Goal: Complete application form: Complete application form

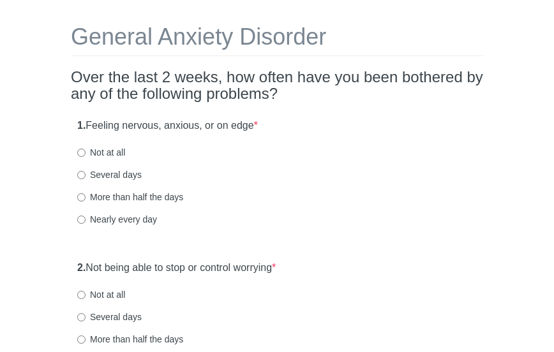
scroll to position [60, 0]
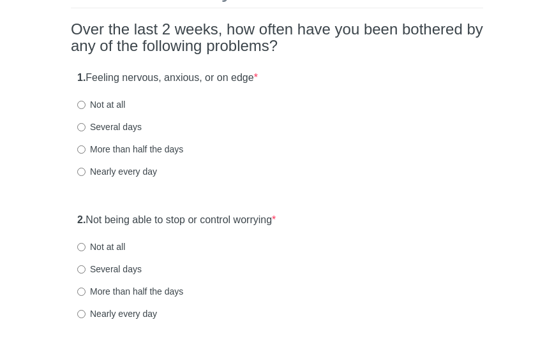
click at [553, 48] on html "General Anxiety Disorder Over the last 2 weeks, how often have you been bothere…" at bounding box center [277, 72] width 554 height 352
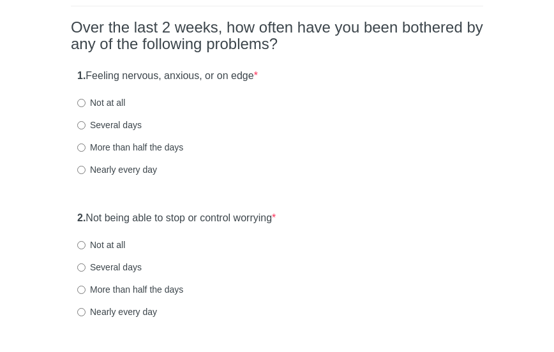
click at [118, 101] on label "Not at all" at bounding box center [101, 102] width 48 height 13
click at [86, 101] on input "Not at all" at bounding box center [81, 103] width 8 height 8
radio input "true"
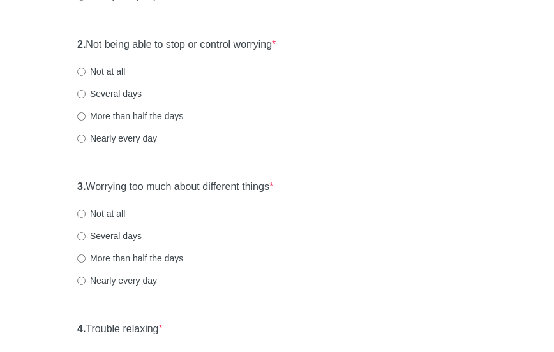
scroll to position [291, 0]
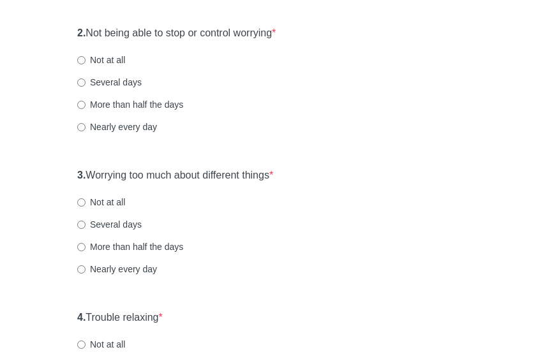
click at [100, 58] on label "Not at all" at bounding box center [101, 60] width 48 height 13
click at [86, 58] on input "Not at all" at bounding box center [81, 60] width 8 height 8
radio input "true"
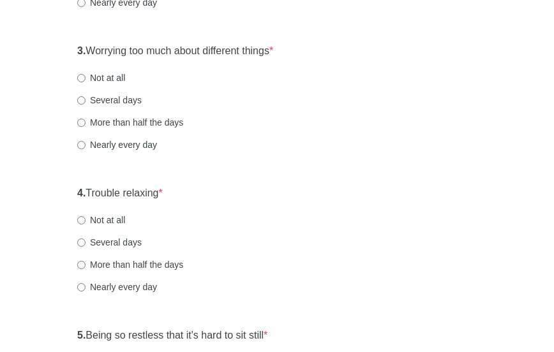
scroll to position [423, 0]
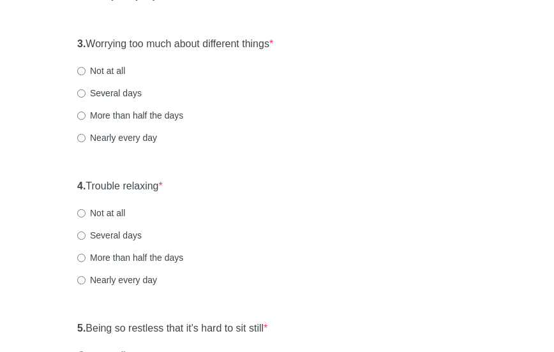
click at [102, 68] on label "Not at all" at bounding box center [101, 70] width 48 height 13
click at [86, 68] on input "Not at all" at bounding box center [81, 71] width 8 height 8
radio input "true"
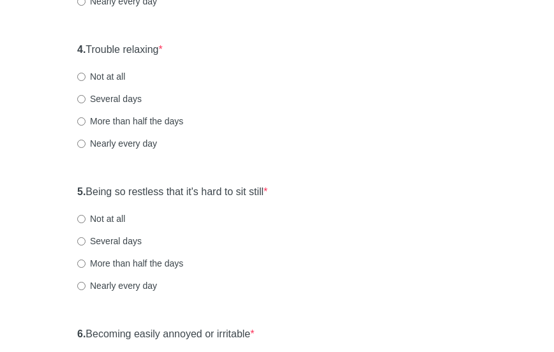
scroll to position [566, 0]
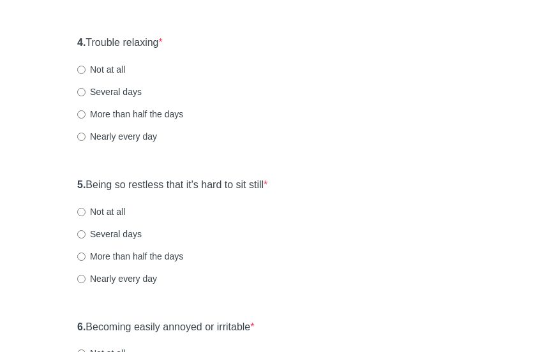
click at [107, 67] on label "Not at all" at bounding box center [101, 69] width 48 height 13
click at [86, 67] on input "Not at all" at bounding box center [81, 70] width 8 height 8
radio input "true"
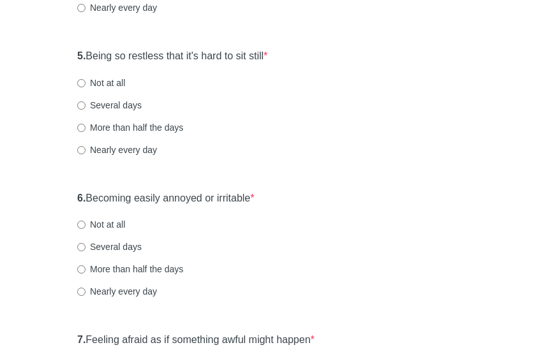
scroll to position [703, 0]
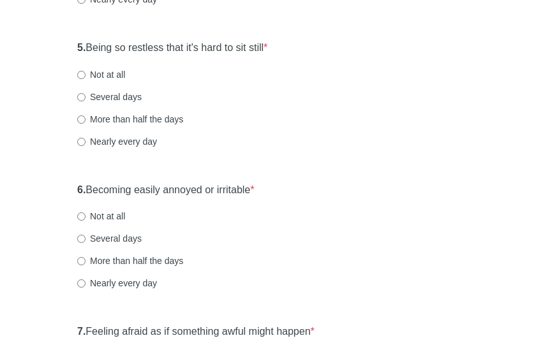
click at [123, 76] on label "Not at all" at bounding box center [101, 74] width 48 height 13
click at [86, 76] on input "Not at all" at bounding box center [81, 75] width 8 height 8
radio input "true"
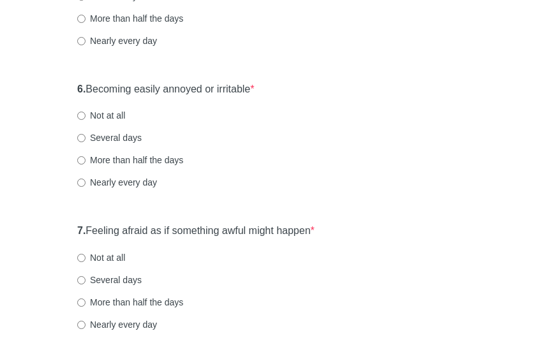
scroll to position [813, 0]
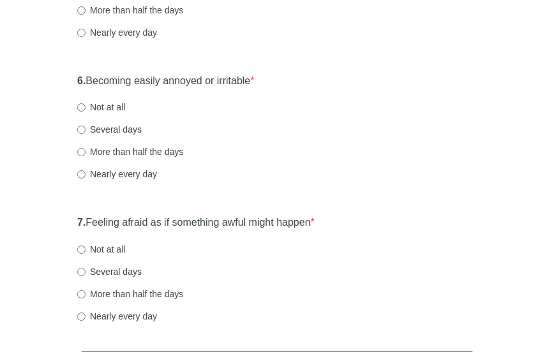
click at [114, 105] on label "Not at all" at bounding box center [101, 107] width 48 height 13
click at [86, 105] on input "Not at all" at bounding box center [81, 107] width 8 height 8
radio input "true"
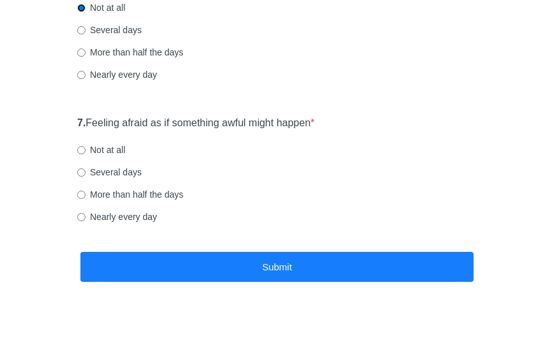
scroll to position [919, 0]
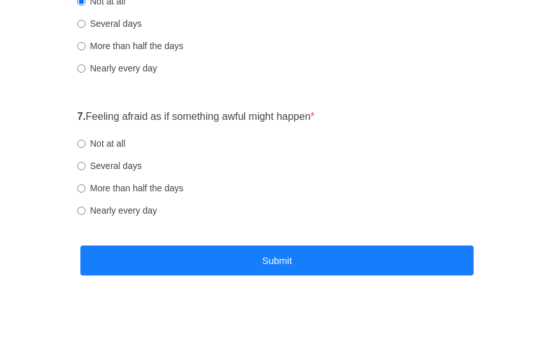
click at [119, 141] on label "Not at all" at bounding box center [101, 143] width 48 height 13
click at [86, 141] on input "Not at all" at bounding box center [81, 144] width 8 height 8
radio input "true"
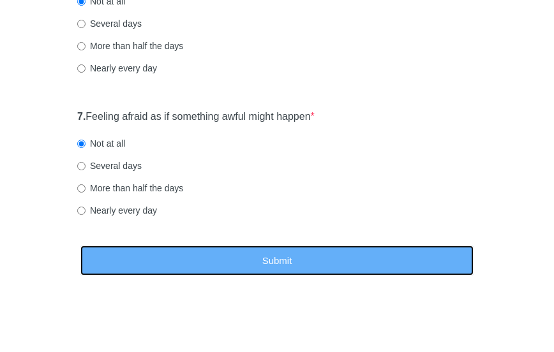
click at [198, 255] on button "Submit" at bounding box center [276, 261] width 393 height 30
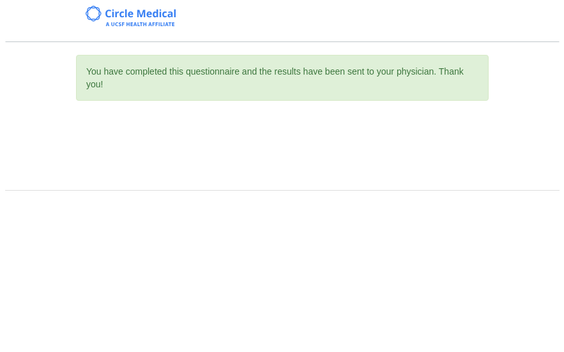
scroll to position [0, 0]
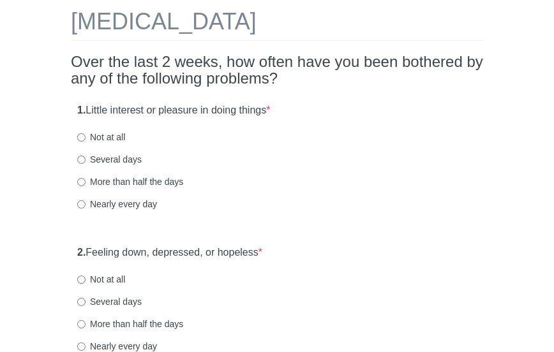
scroll to position [82, 0]
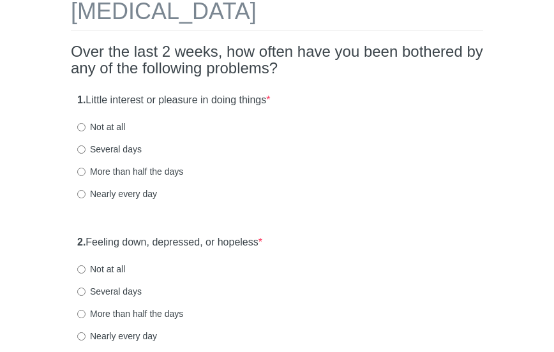
drag, startPoint x: 0, startPoint y: 0, endPoint x: 559, endPoint y: 40, distance: 560.0
click at [553, 40] on html "[MEDICAL_DATA] Over the last 2 weeks, how often have you been bothered by any o…" at bounding box center [277, 94] width 554 height 352
click at [80, 267] on input "Not at all" at bounding box center [81, 270] width 8 height 8
radio input "true"
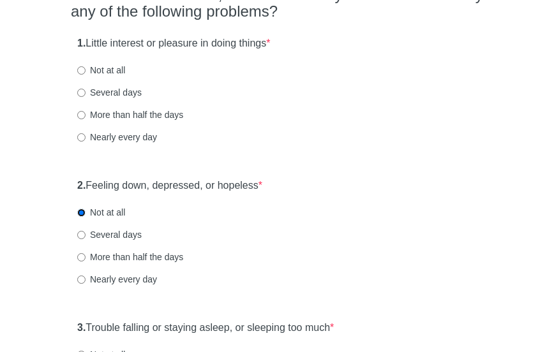
scroll to position [142, 0]
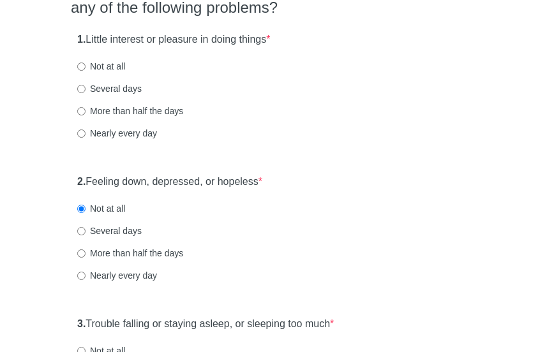
click at [107, 66] on label "Not at all" at bounding box center [101, 66] width 48 height 13
click at [86, 66] on input "Not at all" at bounding box center [81, 67] width 8 height 8
radio input "true"
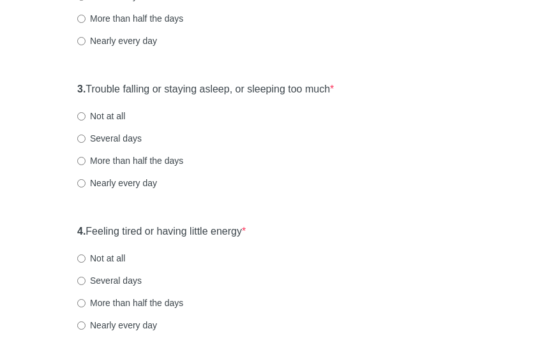
scroll to position [389, 0]
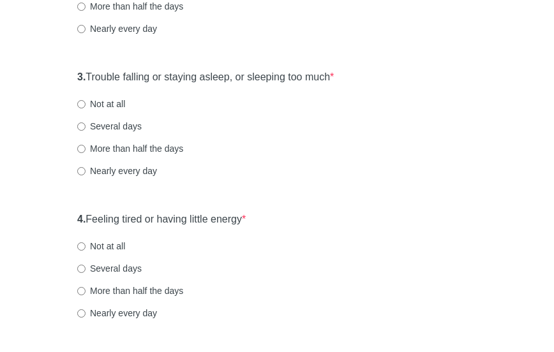
click at [86, 104] on label "Not at all" at bounding box center [101, 104] width 48 height 13
click at [86, 104] on input "Not at all" at bounding box center [81, 104] width 8 height 8
radio input "true"
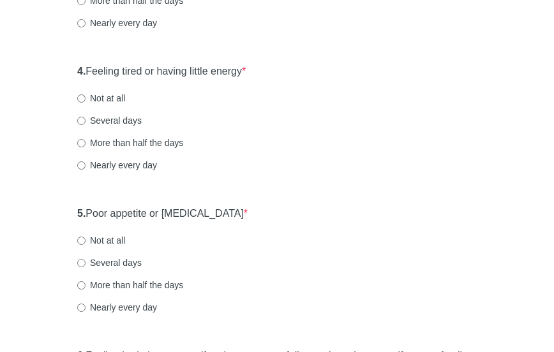
scroll to position [597, 0]
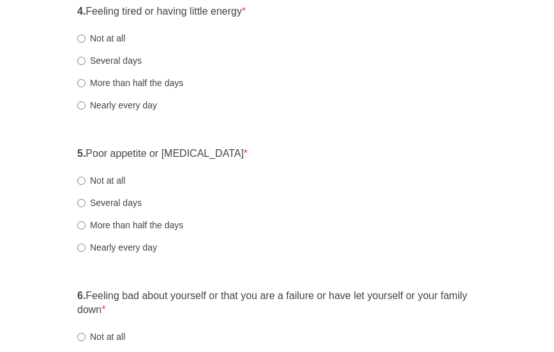
click at [105, 38] on label "Not at all" at bounding box center [101, 38] width 48 height 13
click at [86, 38] on input "Not at all" at bounding box center [81, 38] width 8 height 8
radio input "true"
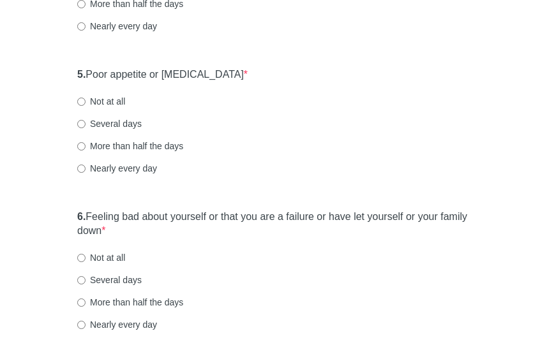
scroll to position [691, 0]
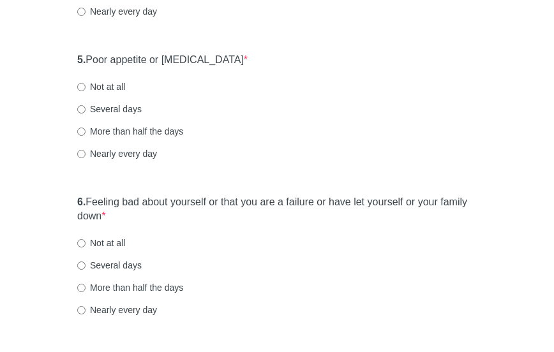
click at [117, 87] on label "Not at all" at bounding box center [101, 86] width 48 height 13
click at [86, 87] on input "Not at all" at bounding box center [81, 87] width 8 height 8
radio input "true"
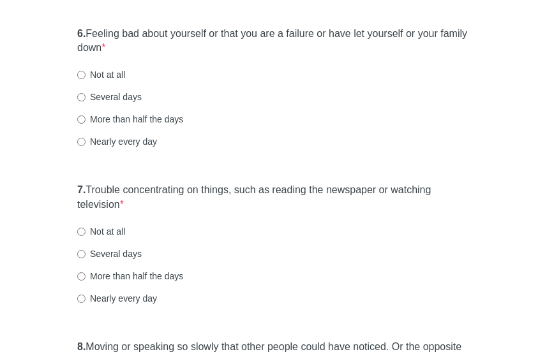
scroll to position [862, 0]
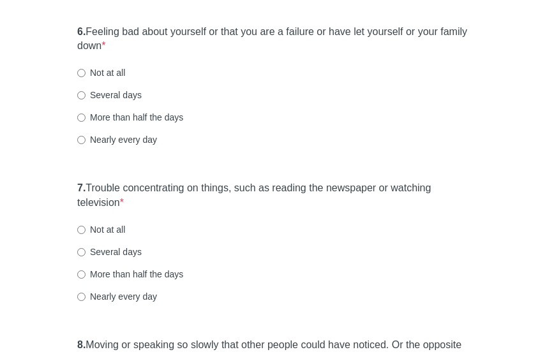
click at [107, 72] on label "Not at all" at bounding box center [101, 72] width 48 height 13
click at [86, 72] on input "Not at all" at bounding box center [81, 73] width 8 height 8
radio input "true"
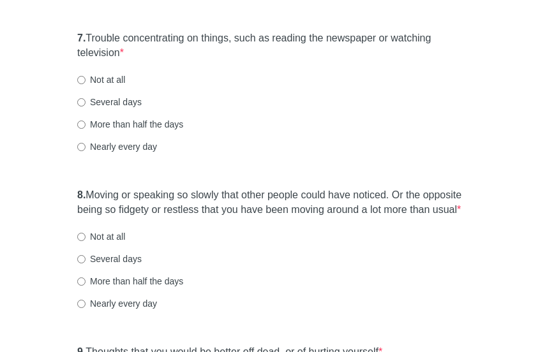
scroll to position [1016, 0]
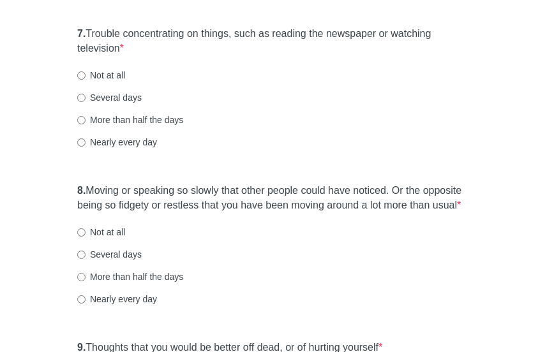
click at [114, 73] on label "Not at all" at bounding box center [101, 75] width 48 height 13
click at [86, 73] on input "Not at all" at bounding box center [81, 75] width 8 height 8
radio input "true"
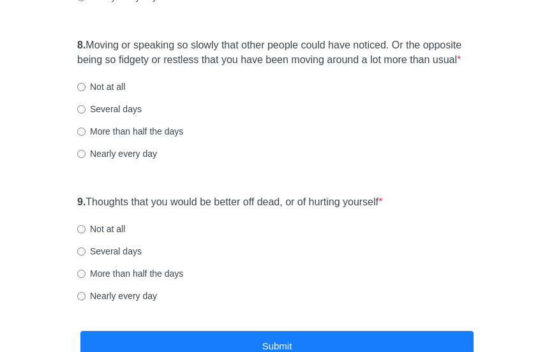
scroll to position [1170, 0]
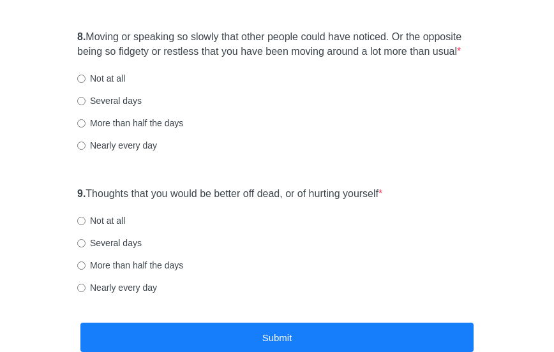
click at [90, 76] on label "Not at all" at bounding box center [101, 78] width 48 height 13
click at [86, 76] on input "Not at all" at bounding box center [81, 79] width 8 height 8
radio input "true"
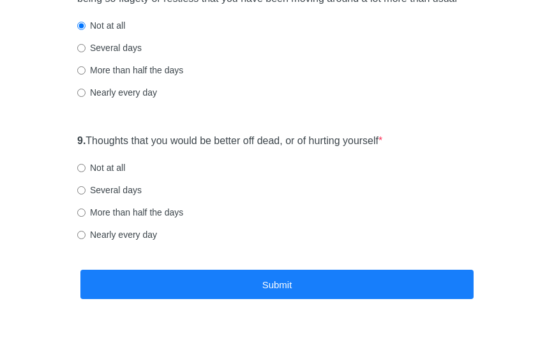
click at [94, 167] on label "Not at all" at bounding box center [101, 168] width 48 height 13
click at [86, 167] on input "Not at all" at bounding box center [81, 168] width 8 height 8
radio input "true"
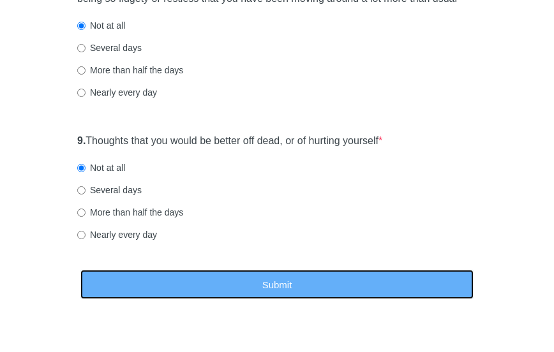
click at [160, 278] on button "Submit" at bounding box center [276, 285] width 393 height 30
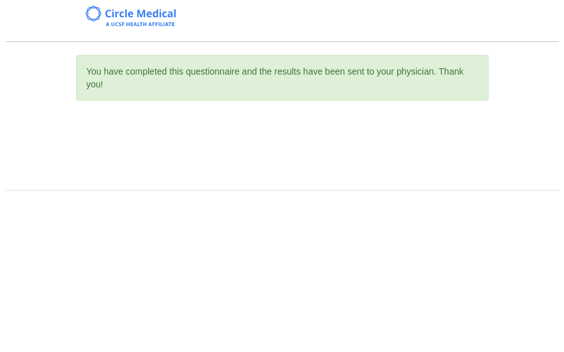
scroll to position [0, 0]
